Goal: Information Seeking & Learning: Learn about a topic

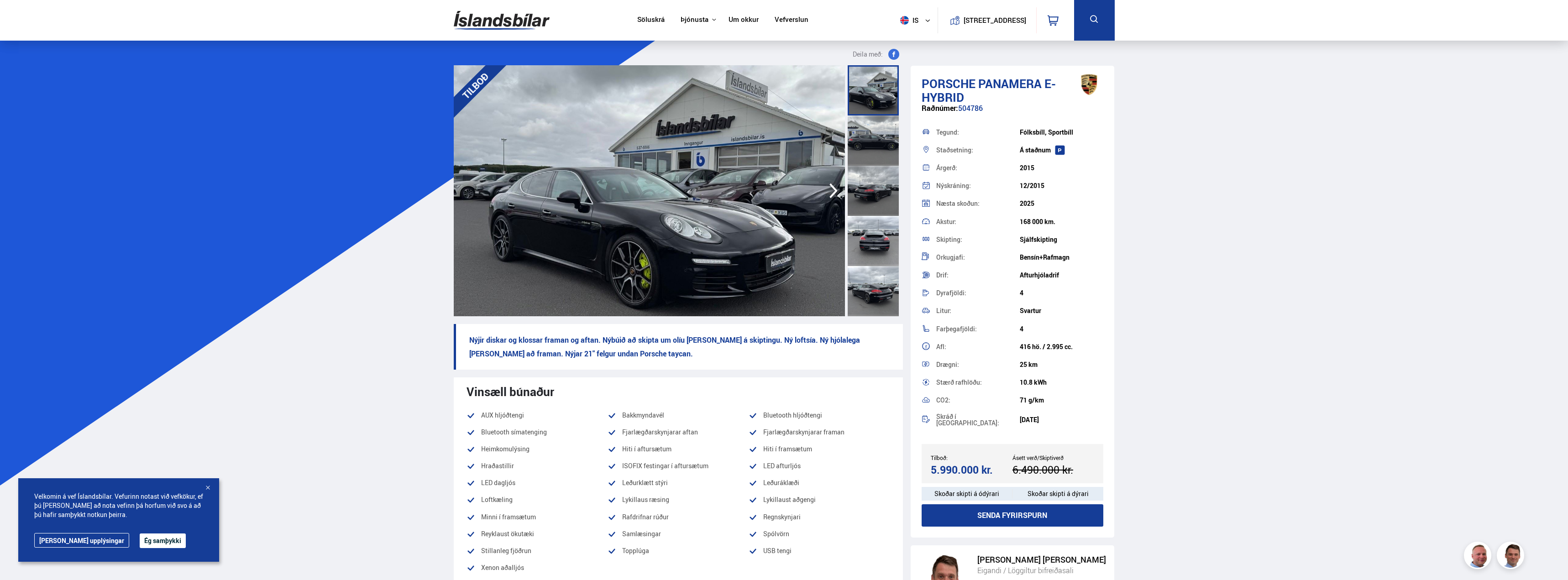
click at [866, 147] on div at bounding box center [873, 141] width 51 height 50
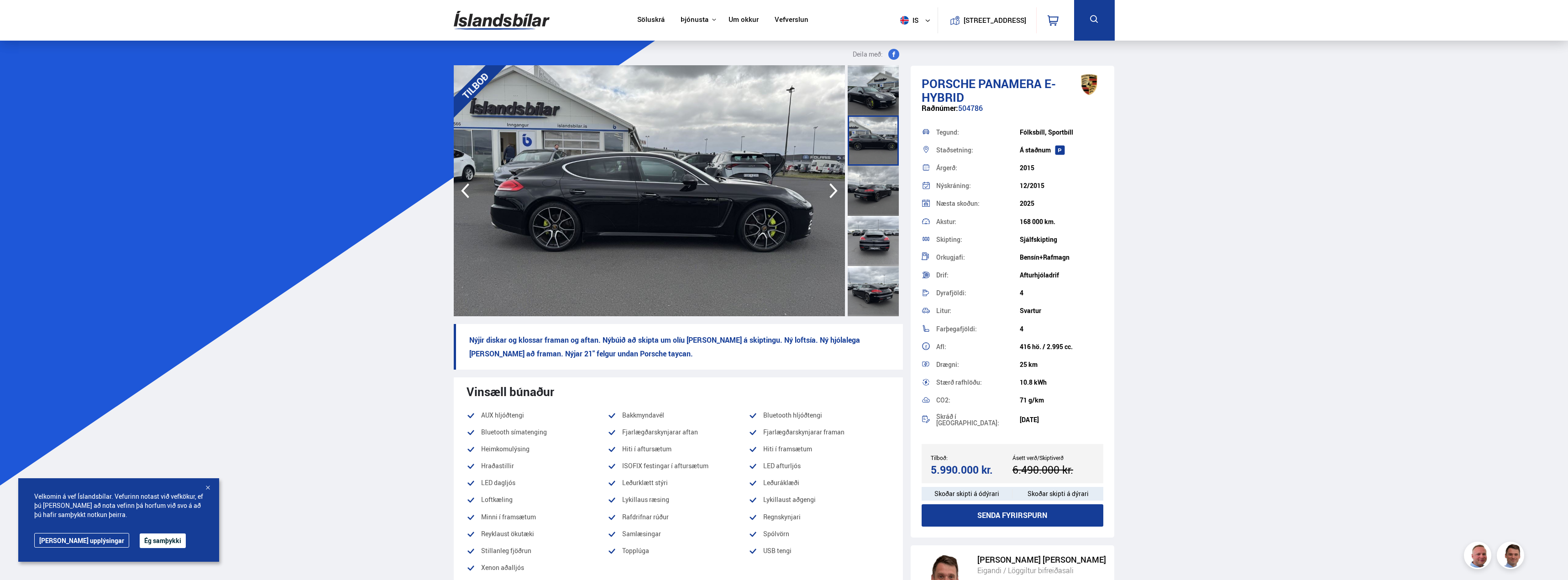
drag, startPoint x: 894, startPoint y: 189, endPoint x: 861, endPoint y: 190, distance: 33.0
click at [884, 188] on div at bounding box center [873, 190] width 51 height 50
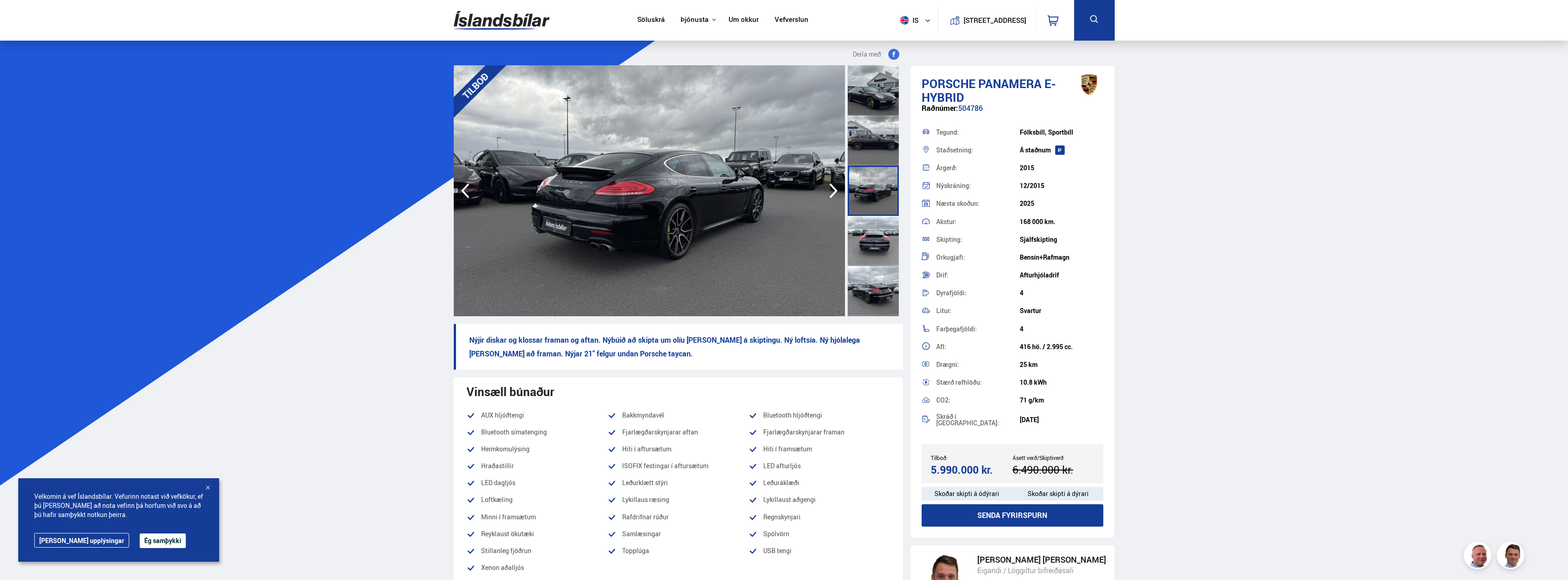
click at [859, 192] on div at bounding box center [873, 190] width 51 height 50
click at [827, 187] on icon "button" at bounding box center [833, 190] width 18 height 22
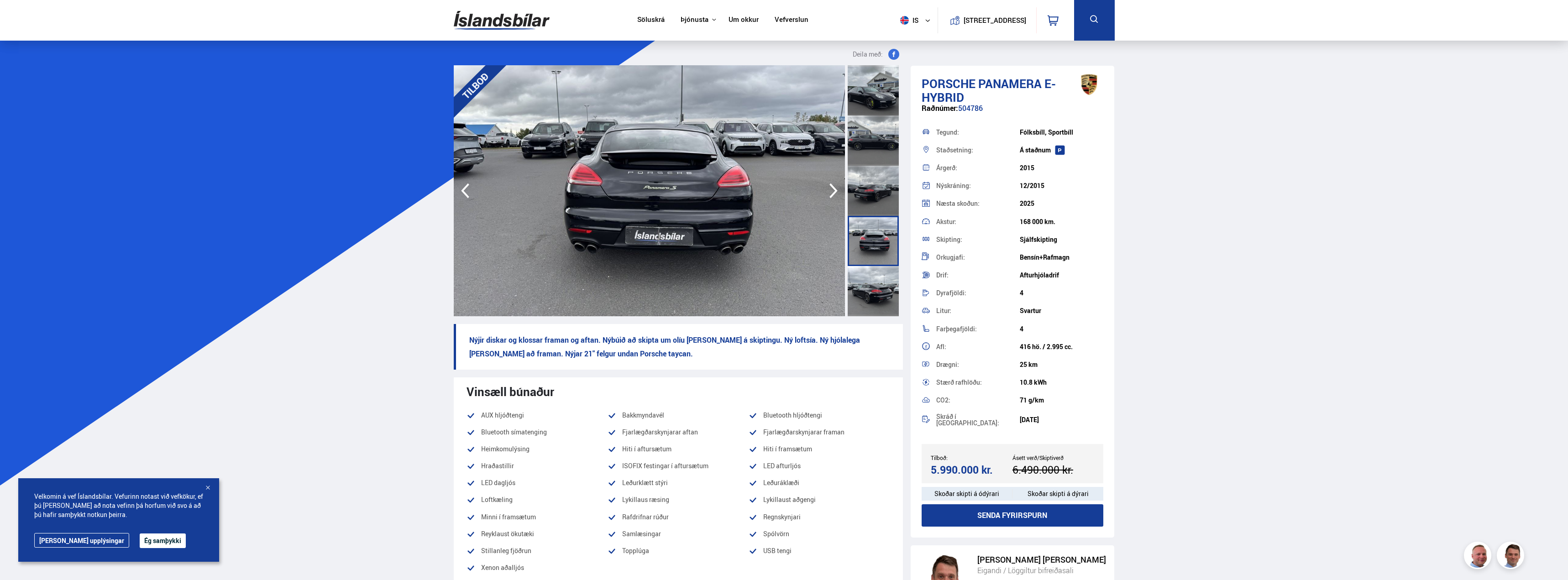
click at [825, 195] on icon "button" at bounding box center [833, 190] width 18 height 22
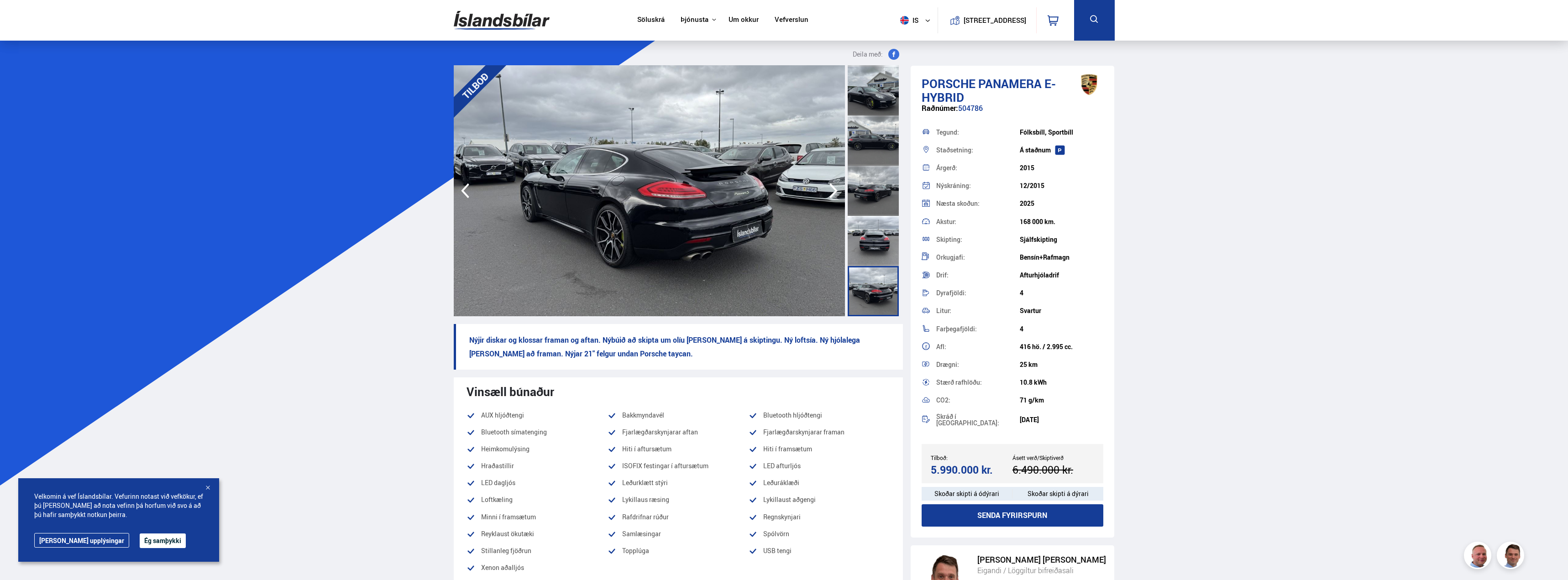
click at [828, 189] on icon "button" at bounding box center [833, 190] width 18 height 22
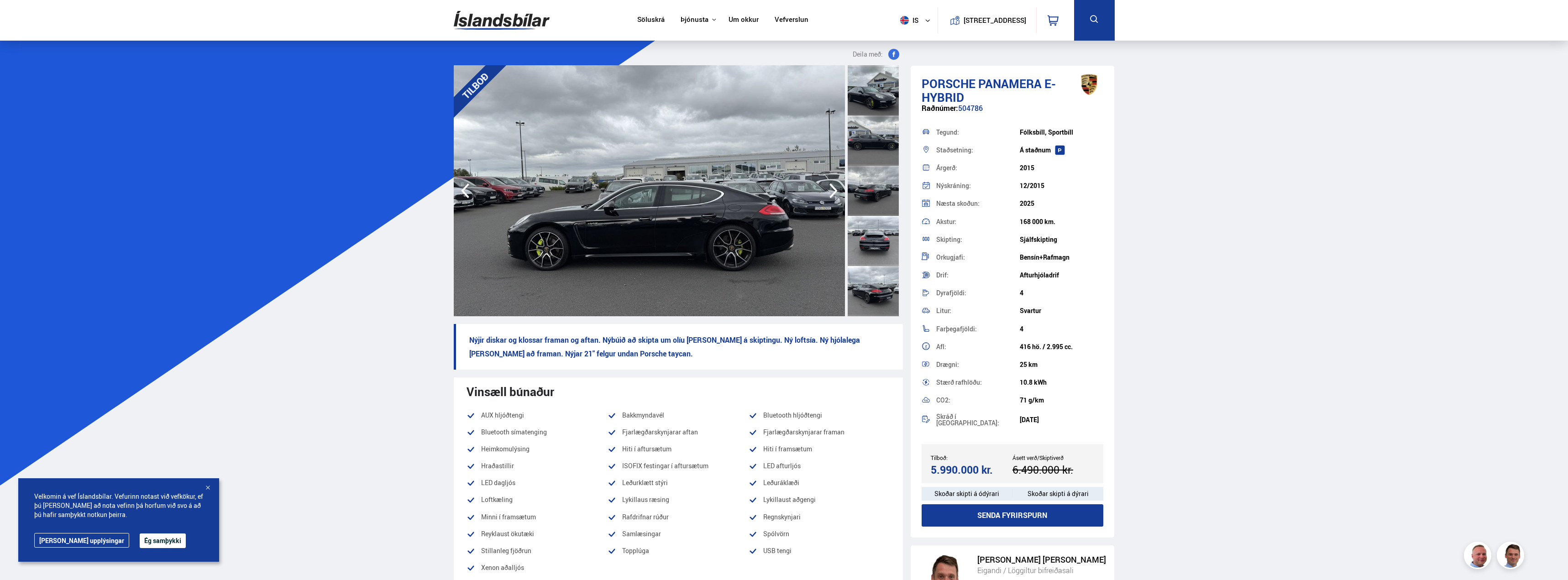
click at [834, 190] on icon "button" at bounding box center [833, 190] width 18 height 22
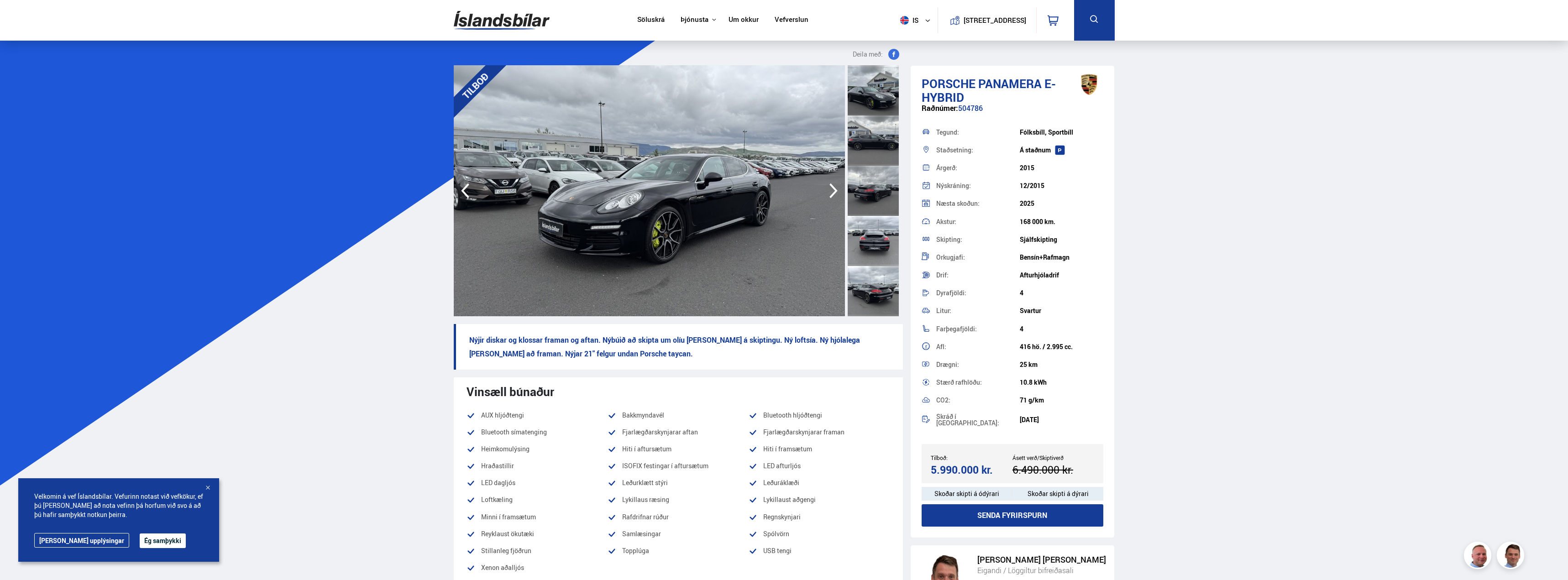
click at [835, 189] on icon "button" at bounding box center [833, 190] width 8 height 15
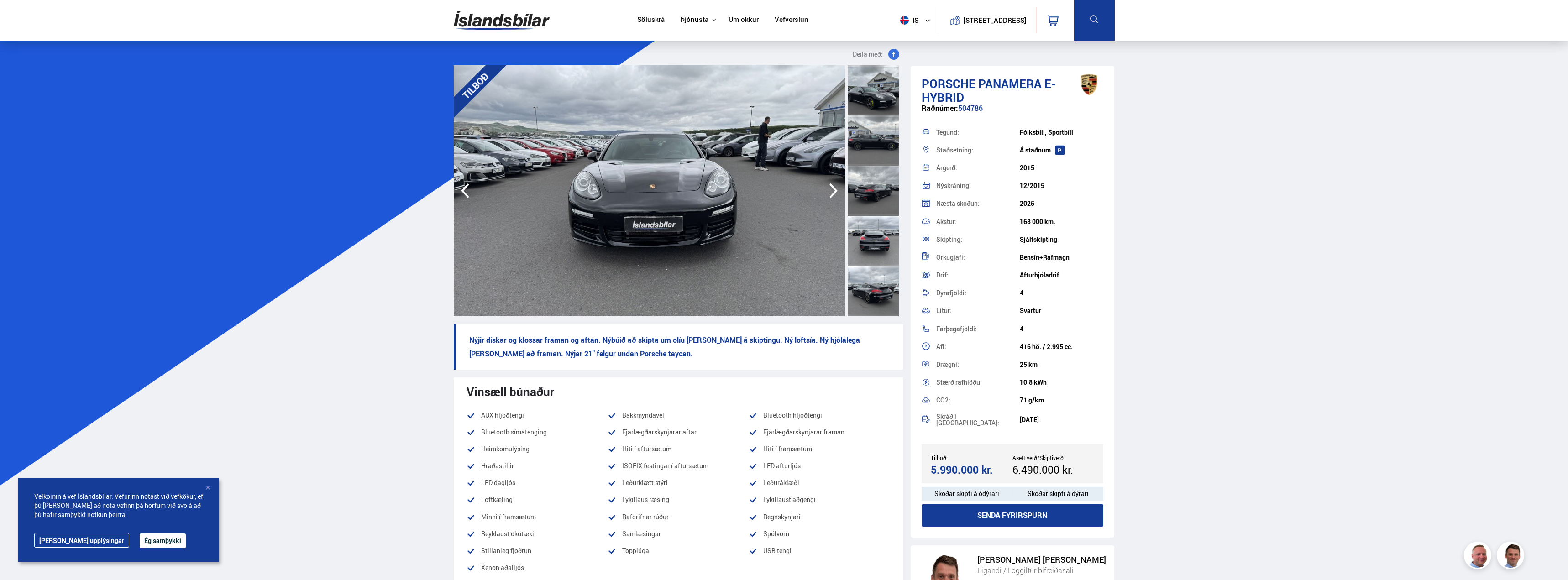
click at [835, 189] on icon "button" at bounding box center [833, 190] width 8 height 15
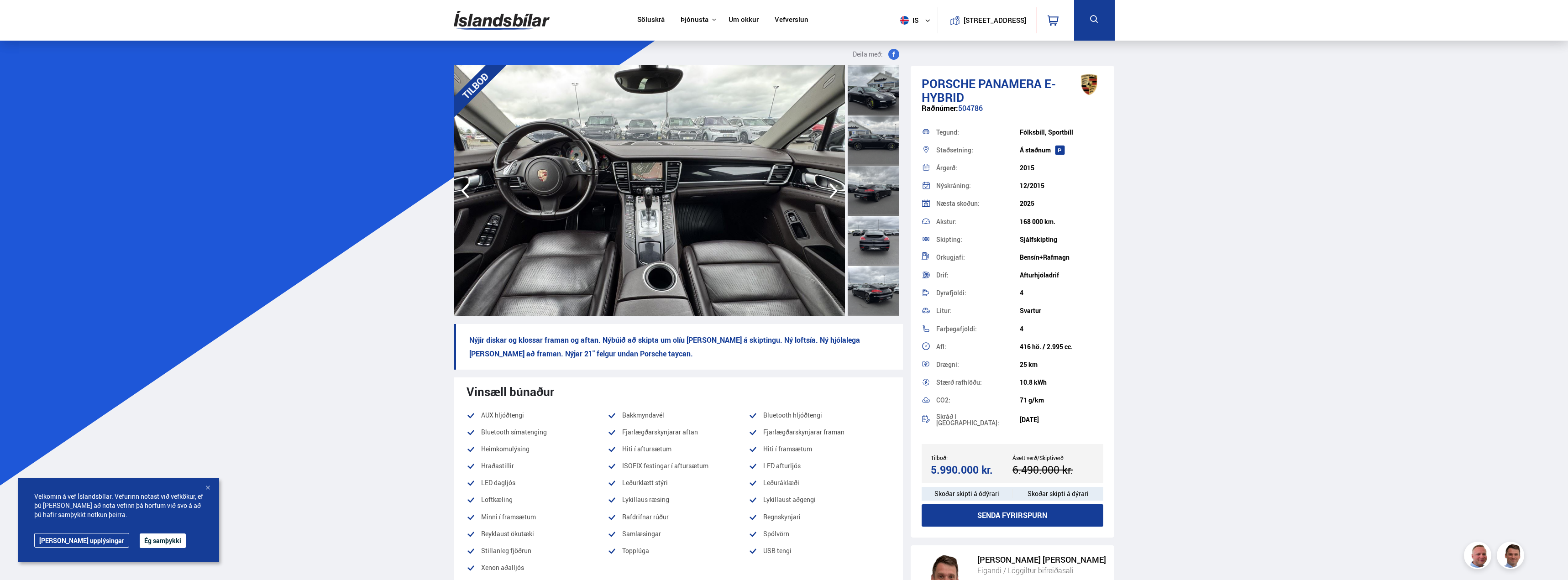
click at [835, 189] on icon "button" at bounding box center [833, 190] width 8 height 15
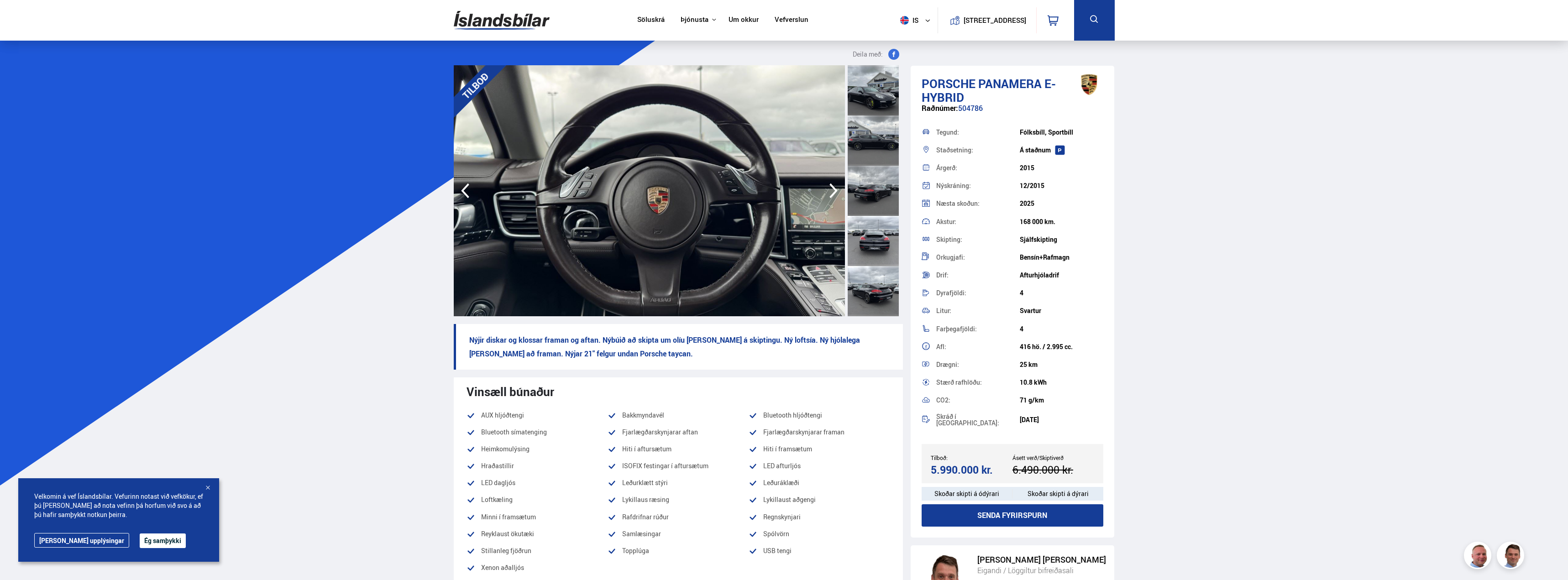
click at [835, 189] on icon "button" at bounding box center [833, 190] width 8 height 15
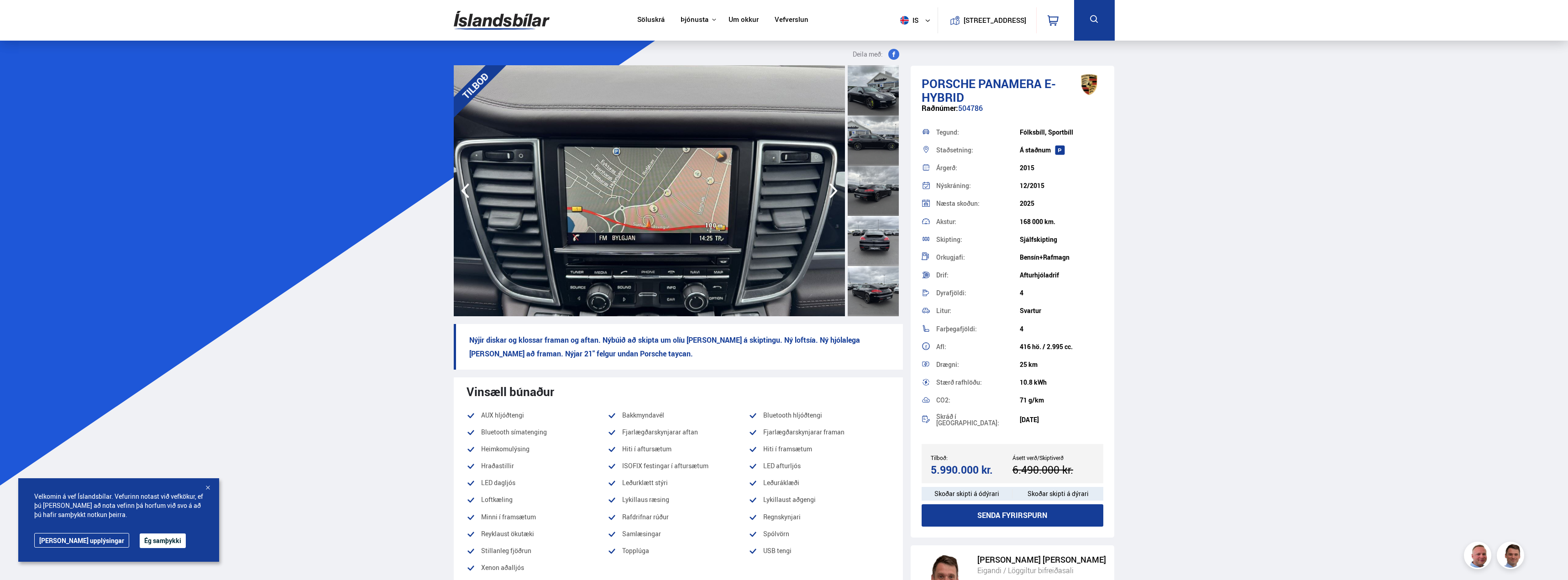
click at [835, 189] on icon "button" at bounding box center [833, 190] width 8 height 15
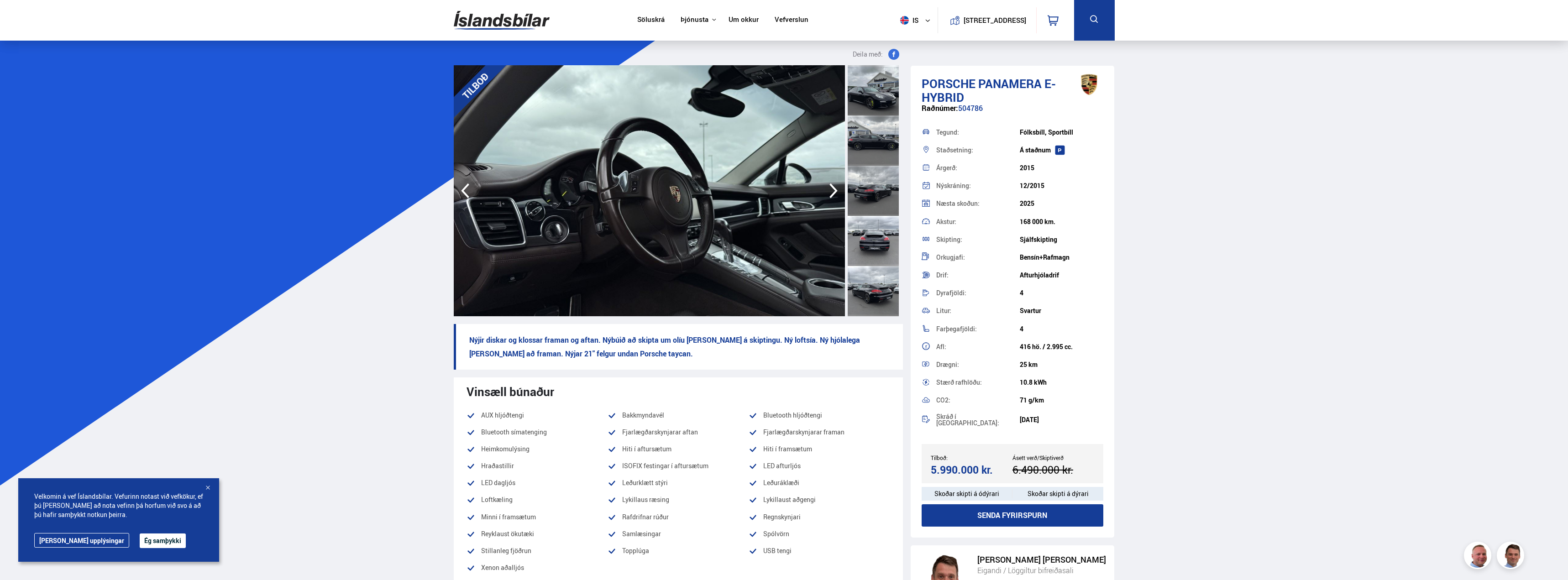
click at [832, 188] on icon "button" at bounding box center [833, 190] width 18 height 22
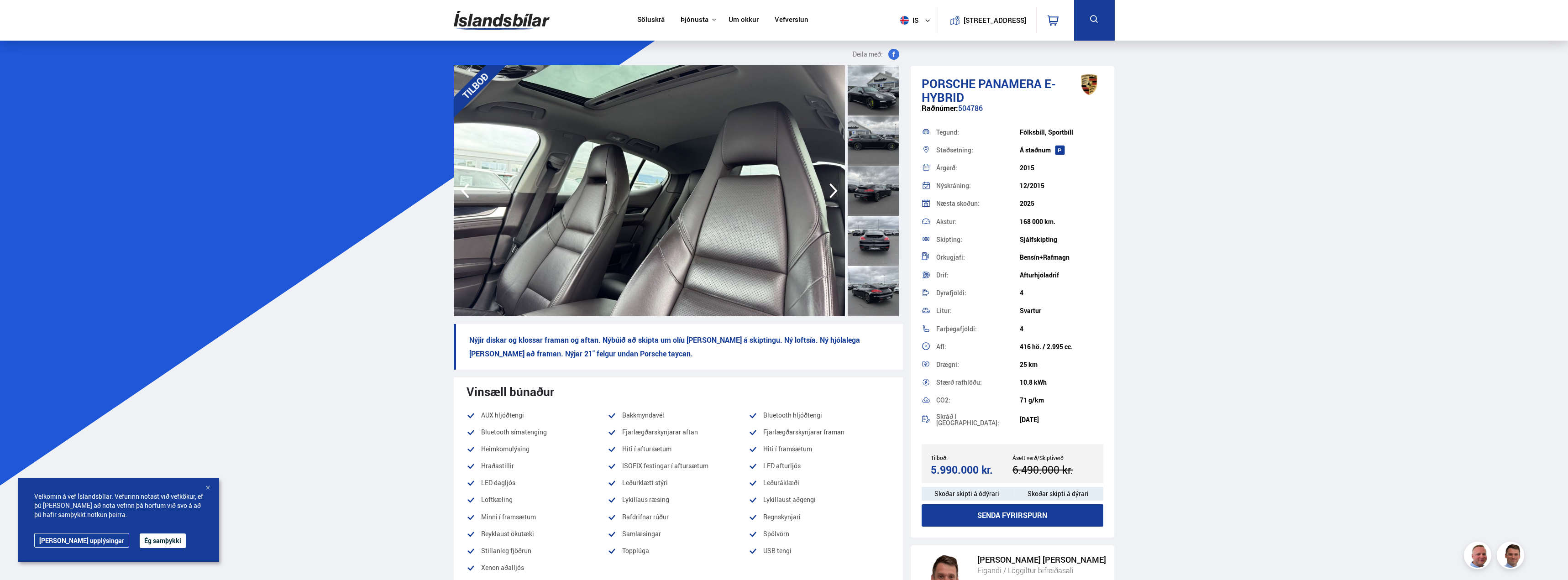
click at [835, 190] on icon "button" at bounding box center [833, 190] width 18 height 22
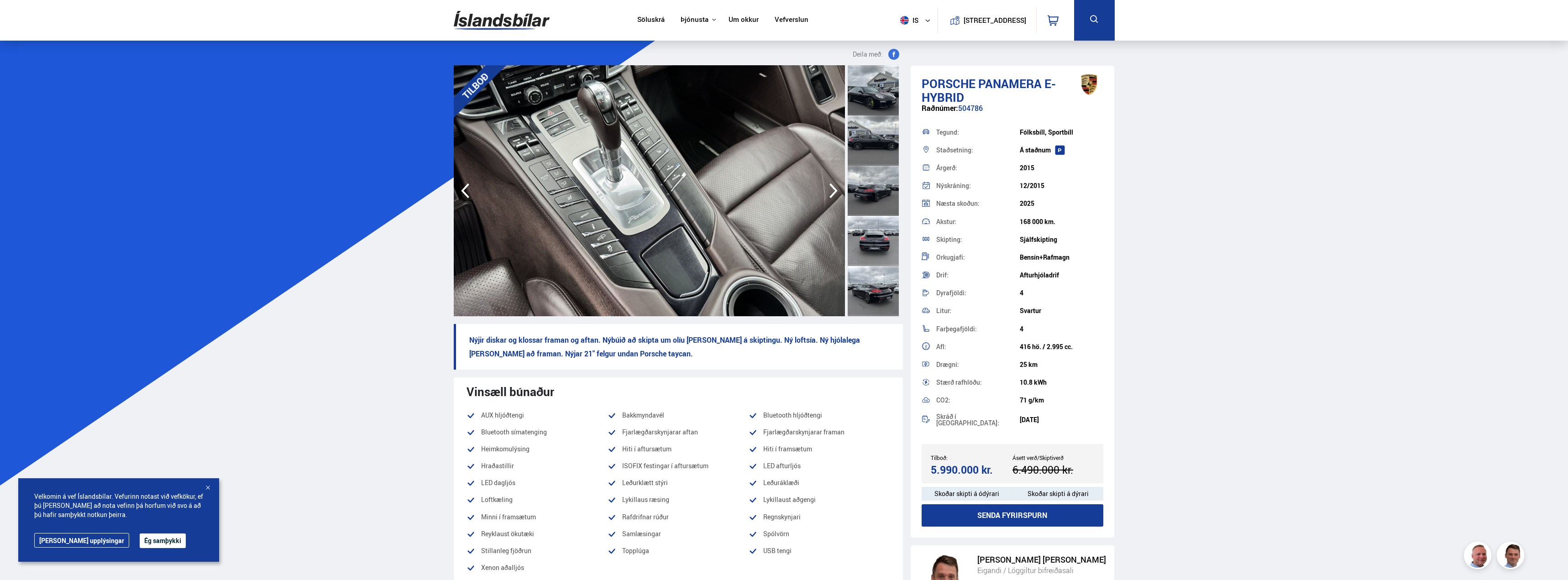
click at [834, 194] on icon "button" at bounding box center [833, 190] width 8 height 15
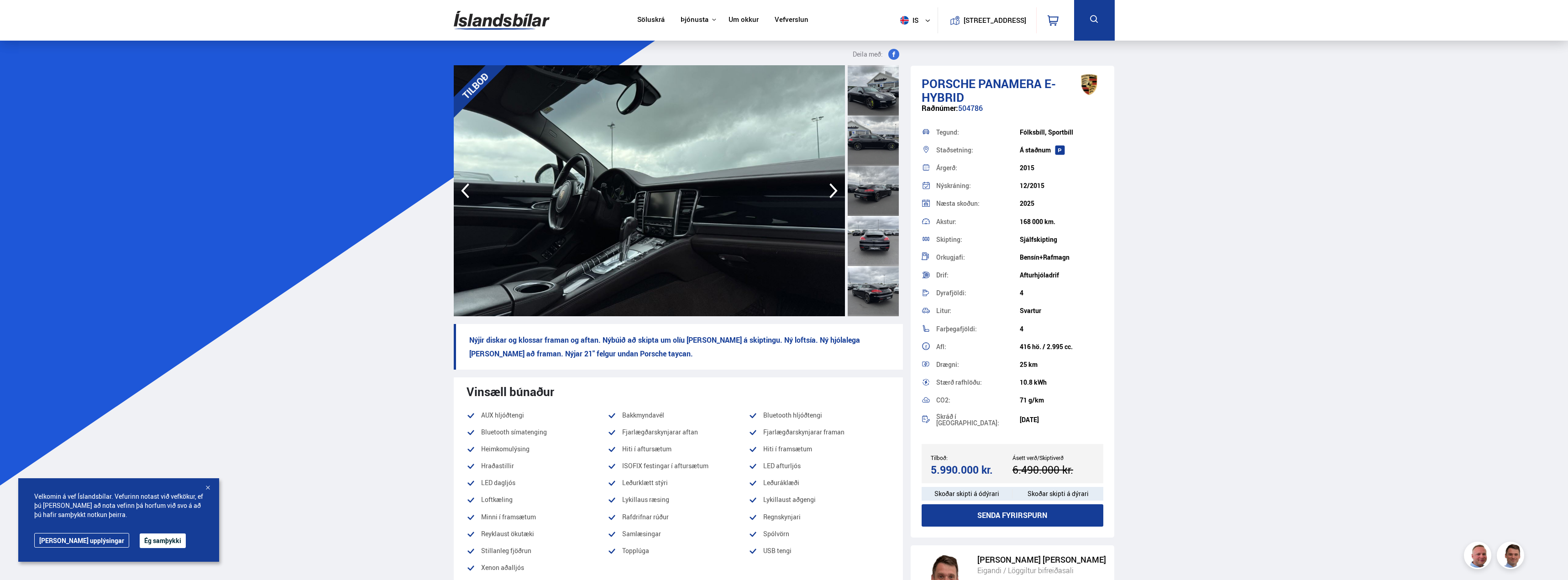
click at [834, 194] on icon "button" at bounding box center [833, 190] width 8 height 15
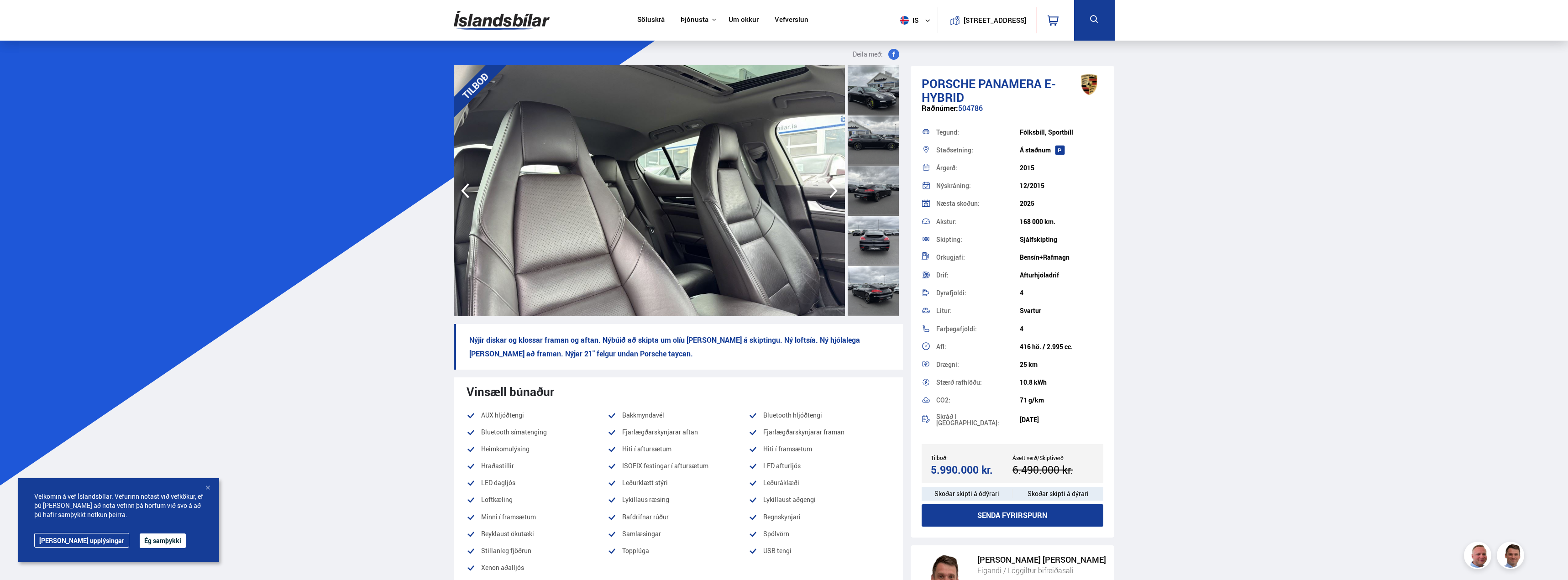
click at [834, 194] on icon "button" at bounding box center [833, 190] width 8 height 15
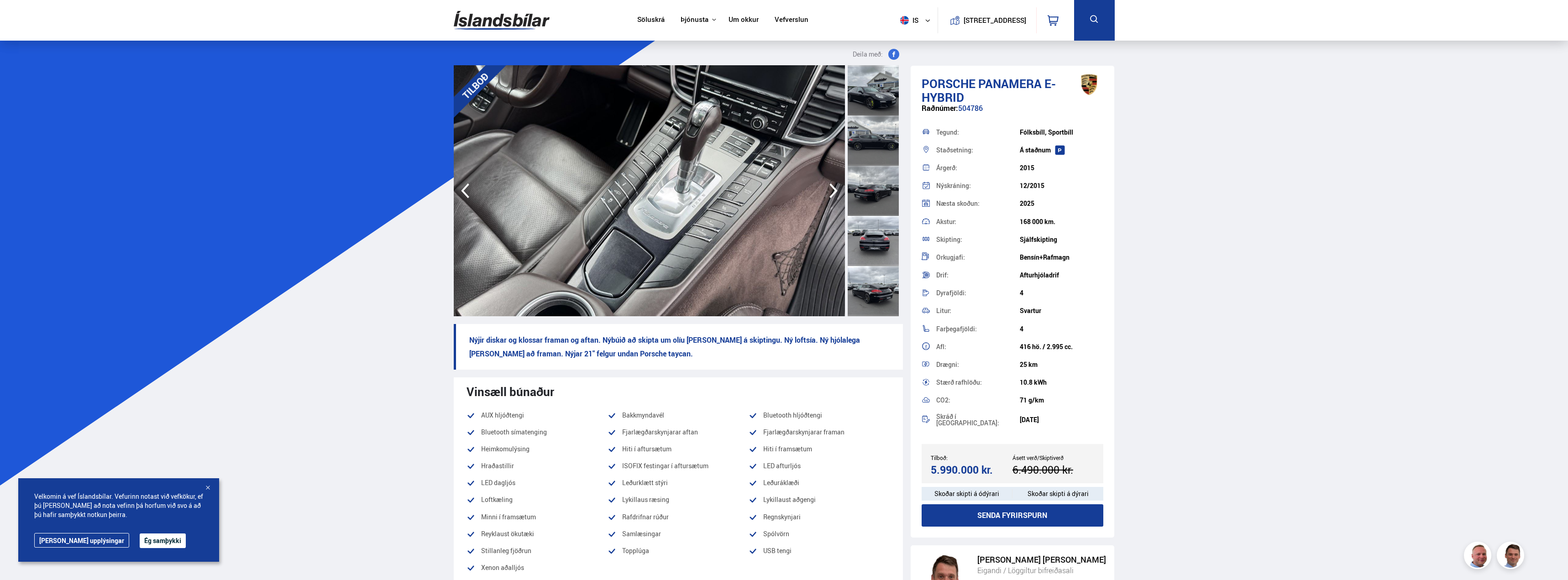
click at [835, 194] on icon "button" at bounding box center [833, 190] width 8 height 15
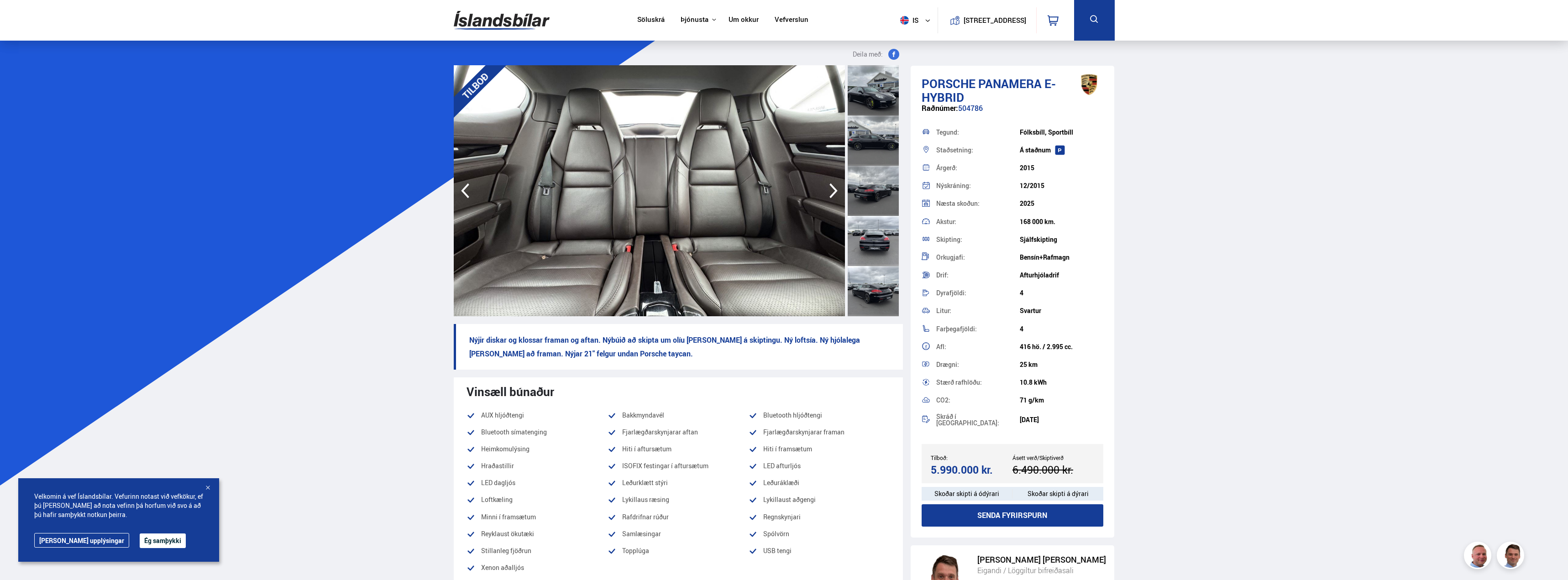
click at [470, 188] on icon "button" at bounding box center [465, 190] width 18 height 22
